Goal: Task Accomplishment & Management: Complete application form

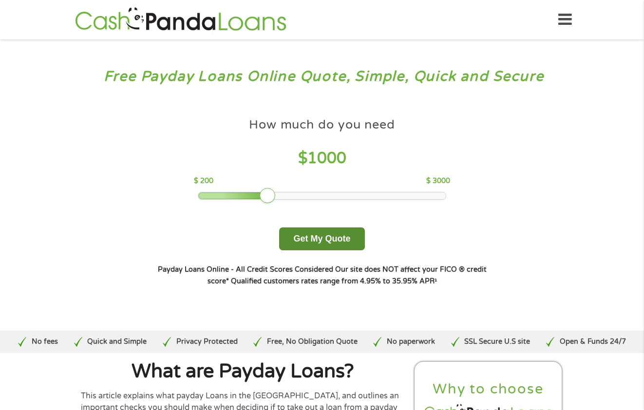
click at [344, 237] on button "Get My Quote" at bounding box center [321, 238] width 85 height 23
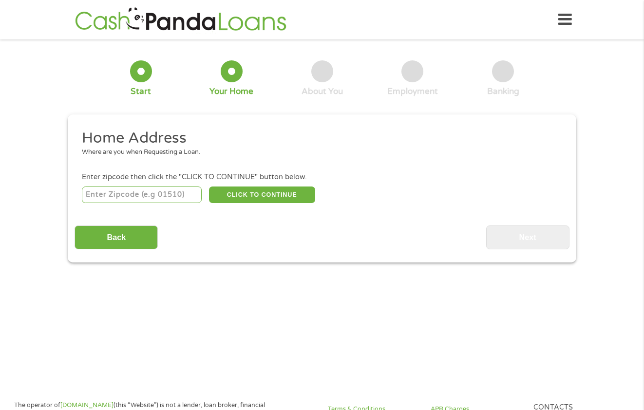
click at [177, 196] on input "number" at bounding box center [142, 195] width 120 height 17
type input "8901"
click at [288, 202] on button "CLICK TO CONTINUE" at bounding box center [262, 195] width 106 height 17
type input "08901"
type input "New Brunswick"
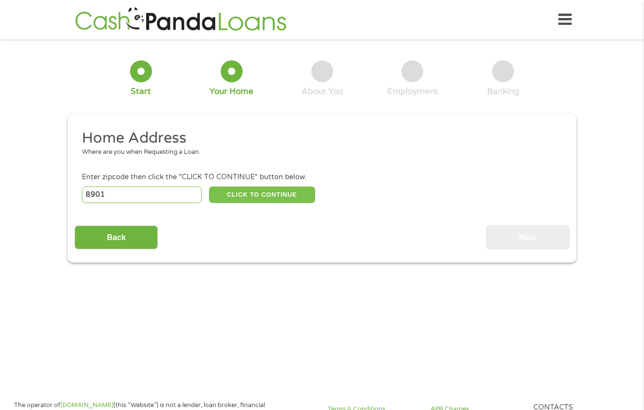
select select "New Jersey"
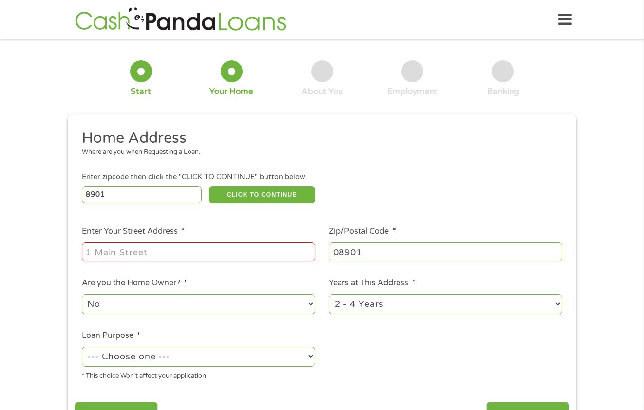
drag, startPoint x: 150, startPoint y: 194, endPoint x: -68, endPoint y: 182, distance: 217.5
type input "90280"
click at [187, 249] on input "Enter Your Street Address *" at bounding box center [198, 252] width 233 height 19
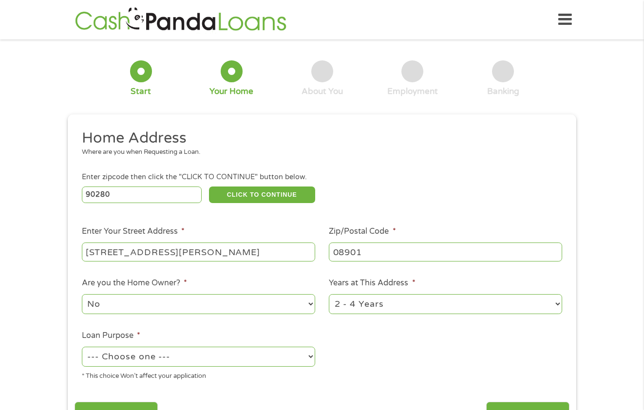
type input "8901 calden ave"
type input "90280"
select select "yes"
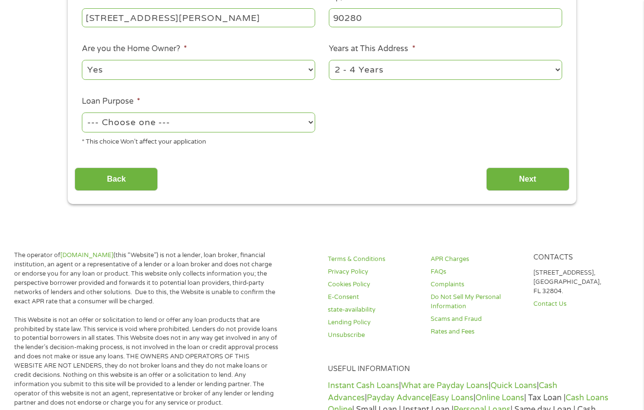
scroll to position [243, 0]
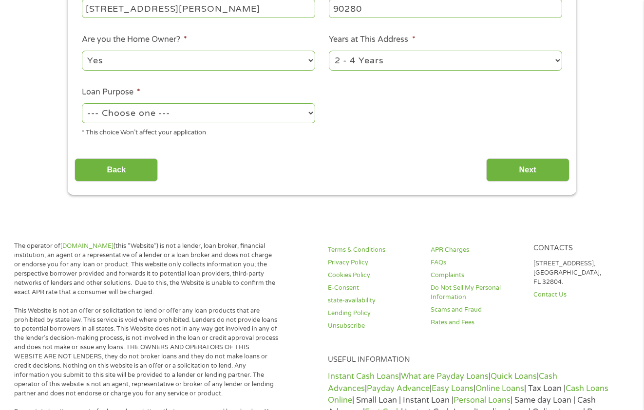
click at [176, 122] on select "--- Choose one --- Pay Bills Debt Consolidation Home Improvement Major Purchase…" at bounding box center [198, 113] width 233 height 20
select select "paybills"
click at [82, 103] on select "--- Choose one --- Pay Bills Debt Consolidation Home Improvement Major Purchase…" at bounding box center [198, 113] width 233 height 20
click at [518, 178] on input "Next" at bounding box center [527, 170] width 83 height 24
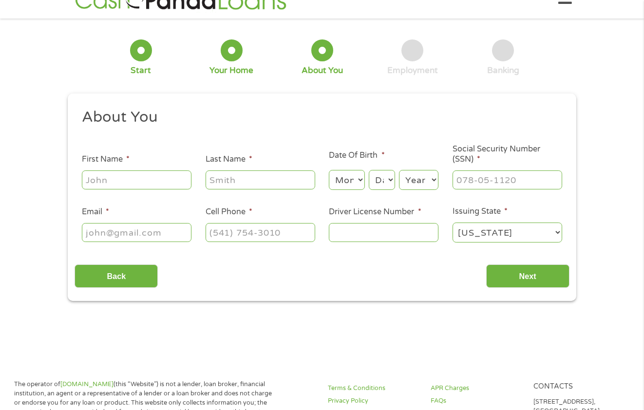
scroll to position [0, 0]
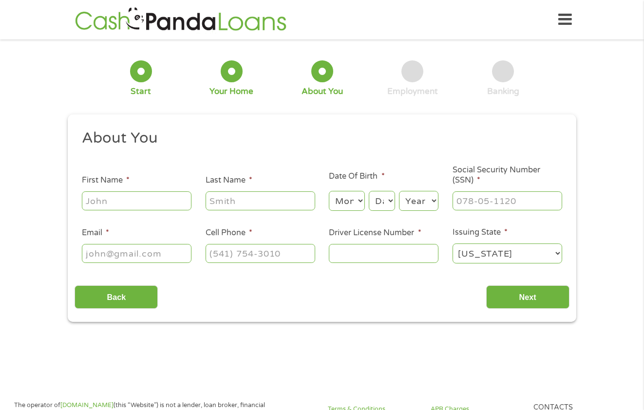
click at [177, 202] on input "First Name *" at bounding box center [137, 200] width 110 height 19
type input "everli"
type input "garcia"
select select "4"
select select "3"
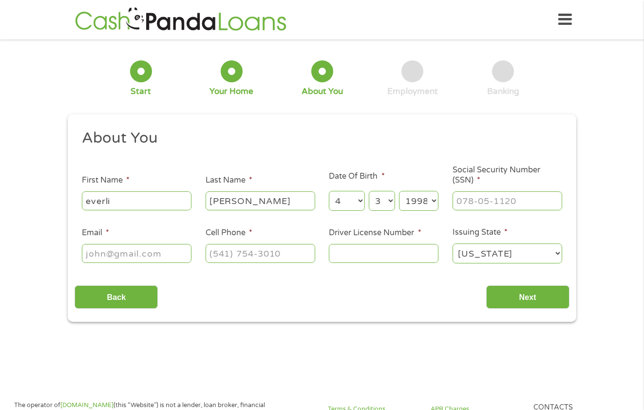
select select "1997"
type input "619-96-4387"
type input "gamy08748@gmail.com"
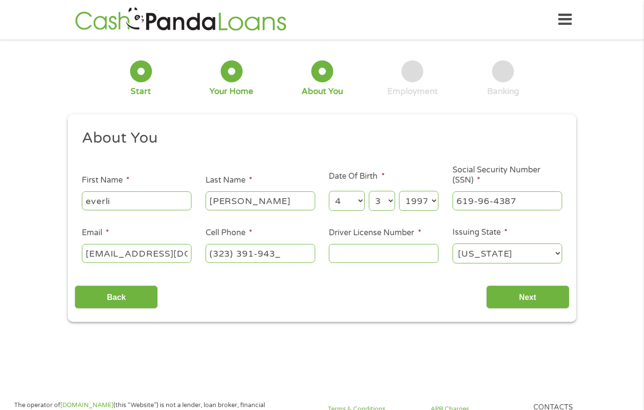
type input "(323) 391-9431"
type input "y3618079"
click at [510, 256] on select "Alabama Alaska Arizona Arkansas California Colorado Connecticut Delaware Distri…" at bounding box center [507, 253] width 110 height 20
select select "California"
click at [452, 243] on select "Alabama Alaska Arizona Arkansas California Colorado Connecticut Delaware Distri…" at bounding box center [507, 253] width 110 height 20
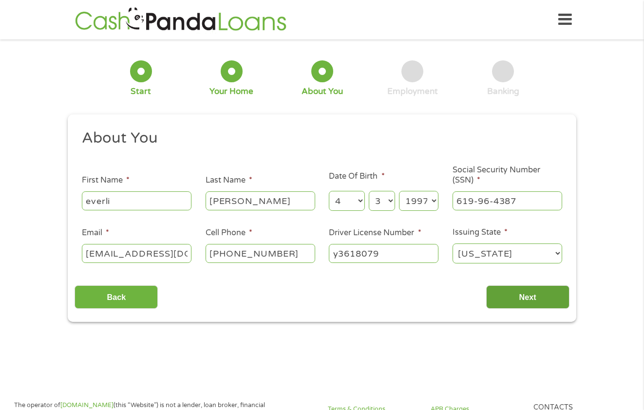
click at [505, 294] on input "Next" at bounding box center [527, 297] width 83 height 24
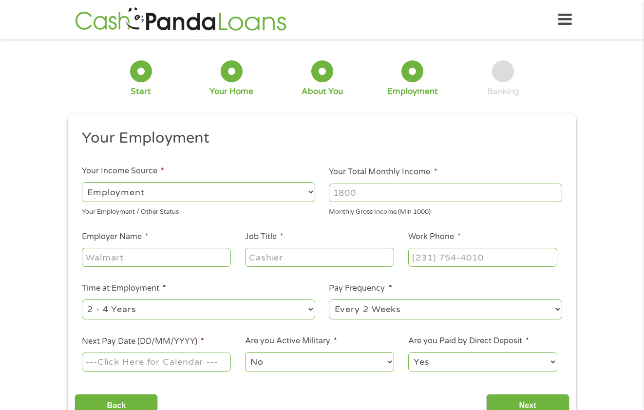
scroll to position [4, 4]
click at [412, 187] on input "Your Total Monthly Income *" at bounding box center [445, 193] width 233 height 19
type input "4800"
type input "american dawn"
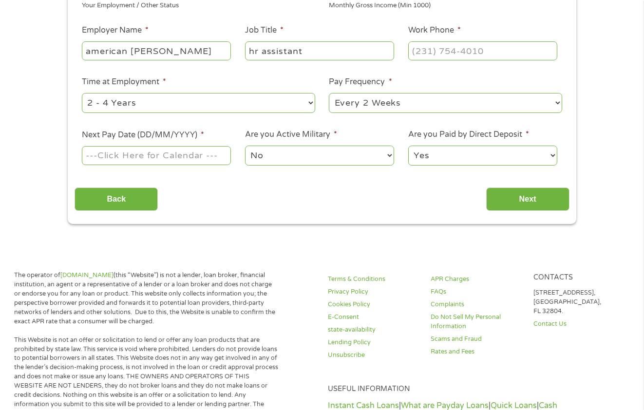
scroll to position [195, 0]
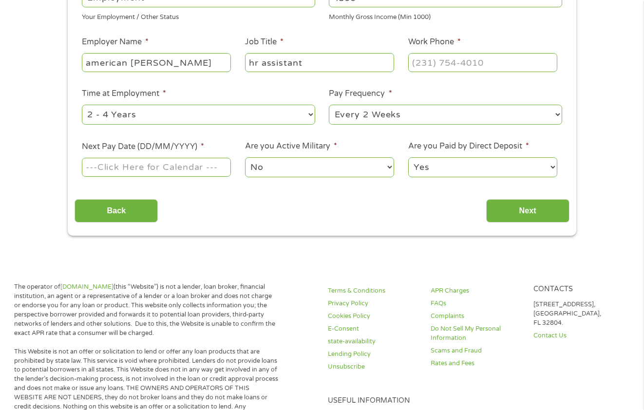
type input "hr assistant"
click at [435, 56] on input "(___) ___-____" at bounding box center [482, 62] width 149 height 19
type input "(310) 223-____"
click at [435, 56] on input "(___) ___-____" at bounding box center [482, 62] width 149 height 19
type input "(310) 223-200_"
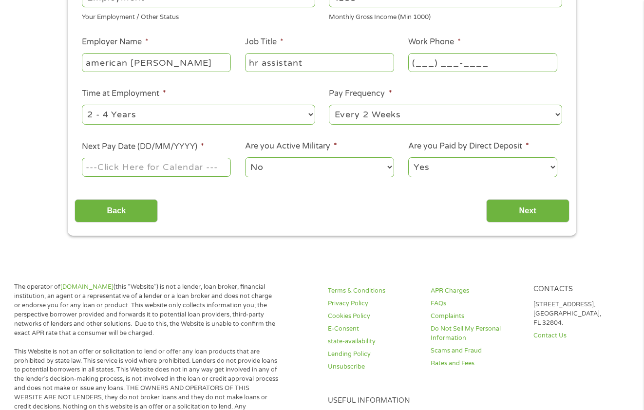
click at [435, 56] on input "(___) ___-____" at bounding box center [482, 62] width 149 height 19
type input "(310) 223-2000"
select select "60months"
select select "biweekly"
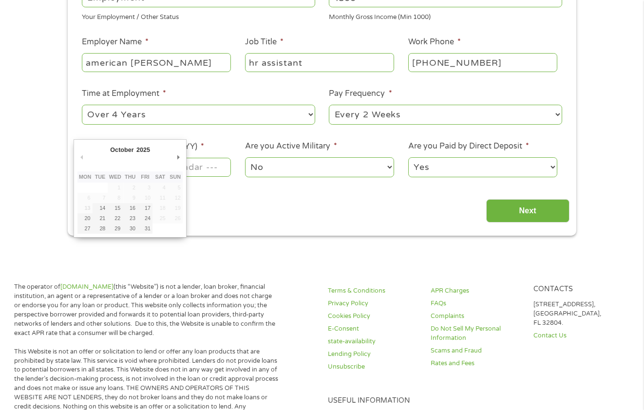
click at [352, 199] on div "Back Next" at bounding box center [322, 207] width 494 height 31
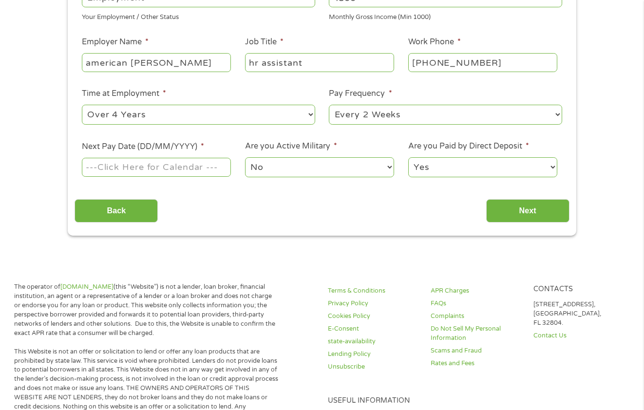
click at [148, 172] on input "Next Pay Date (DD/MM/YYYY) *" at bounding box center [156, 167] width 149 height 19
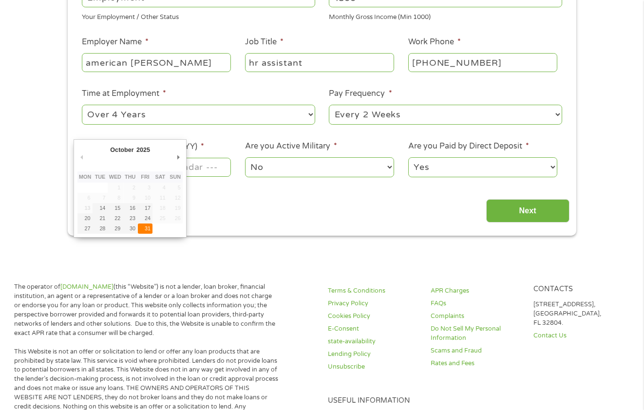
type input "31/10/2025"
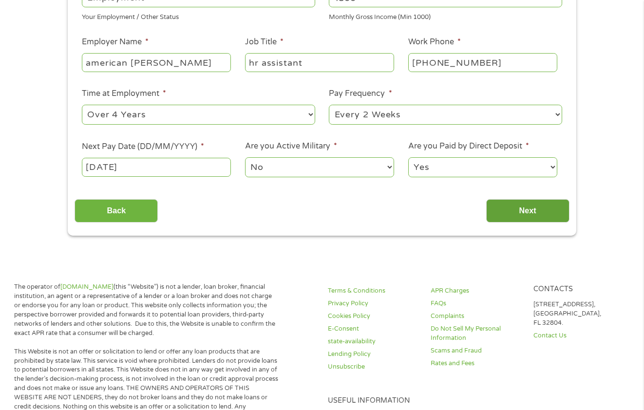
click at [529, 211] on input "Next" at bounding box center [527, 211] width 83 height 24
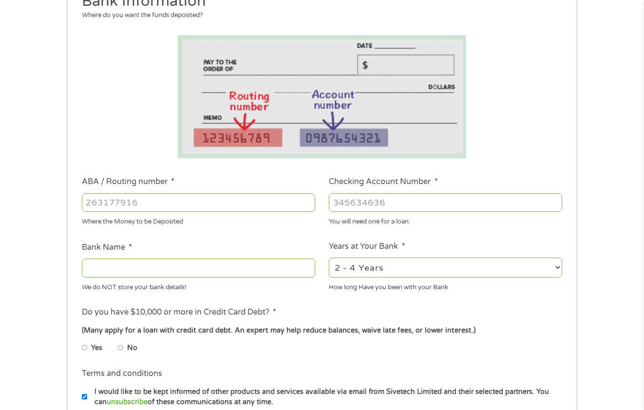
scroll to position [146, 0]
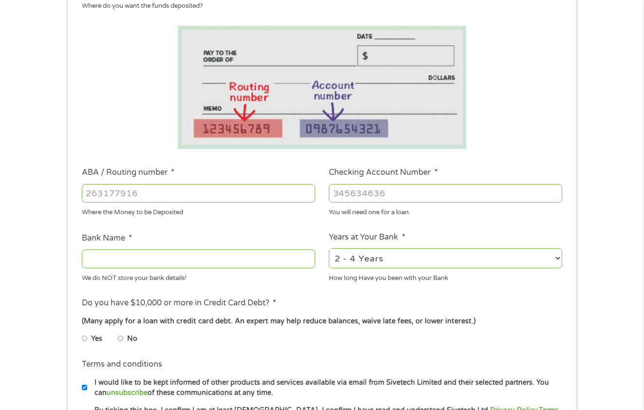
drag, startPoint x: 216, startPoint y: 198, endPoint x: 419, endPoint y: 187, distance: 203.4
click at [217, 197] on input "ABA / Routing number *" at bounding box center [198, 193] width 233 height 19
type input "322271627"
type input "JP MORGAN CHASE BANK NA"
type input "754028887"
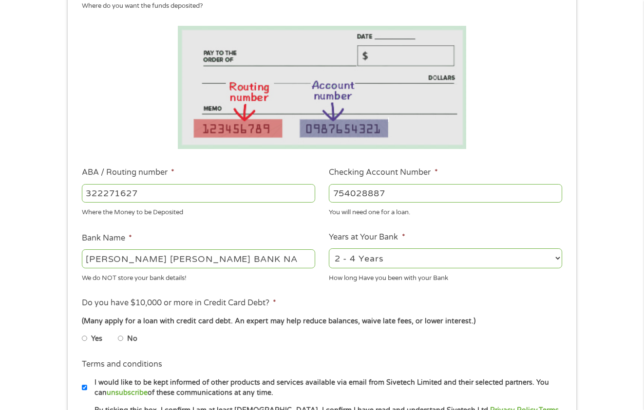
scroll to position [341, 0]
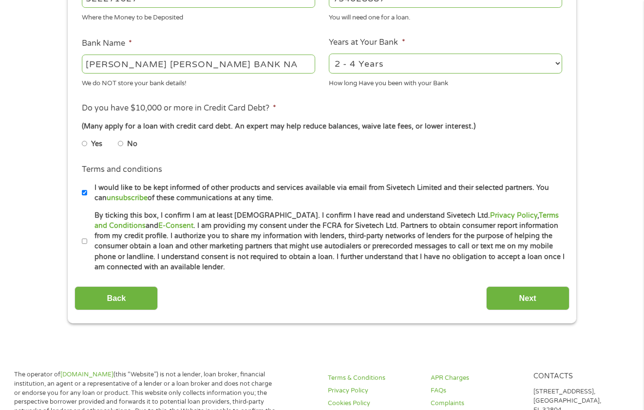
click at [428, 75] on div "2 - 4 Years 6 - 12 Months 1 - 2 Years Over 4 Years" at bounding box center [445, 63] width 233 height 23
click at [434, 63] on select "2 - 4 Years 6 - 12 Months 1 - 2 Years Over 4 Years" at bounding box center [445, 64] width 233 height 20
select select "60months"
click at [329, 54] on select "2 - 4 Years 6 - 12 Months 1 - 2 Years Over 4 Years" at bounding box center [445, 64] width 233 height 20
click at [120, 144] on input "No" at bounding box center [121, 144] width 6 height 16
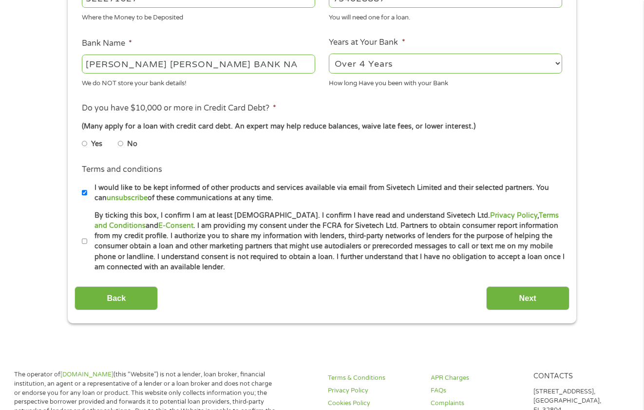
radio input "true"
click at [84, 241] on input "By ticking this box, I confirm I am at least 18 years old. I confirm I have rea…" at bounding box center [85, 242] width 6 height 16
checkbox input "true"
click at [524, 299] on input "Next" at bounding box center [527, 298] width 83 height 24
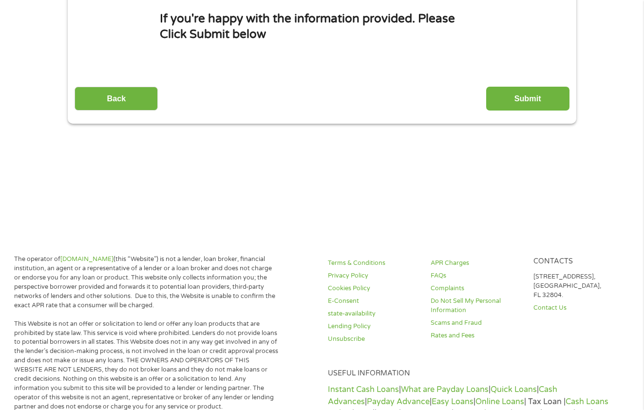
scroll to position [0, 0]
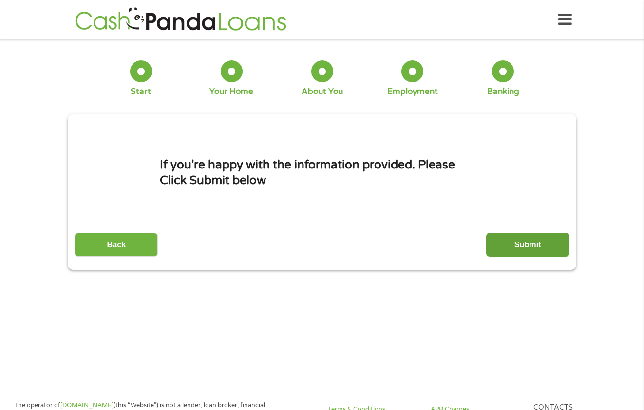
click at [543, 245] on input "Submit" at bounding box center [527, 245] width 83 height 24
